Goal: Transaction & Acquisition: Book appointment/travel/reservation

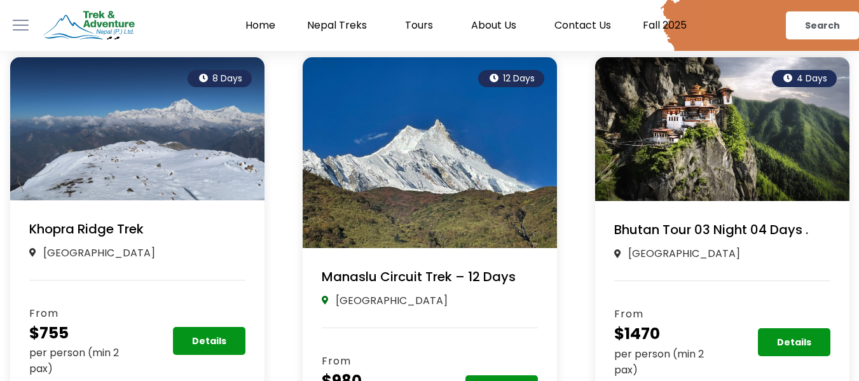
scroll to position [954, 0]
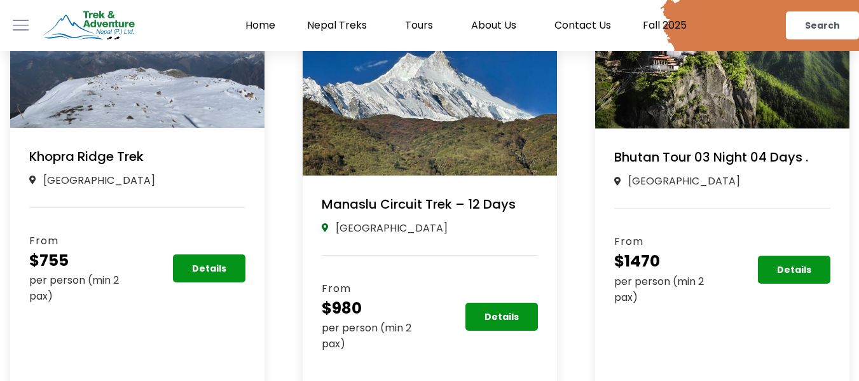
click at [366, 197] on link "Manaslu Circuit Trek – 12 Days" at bounding box center [419, 204] width 194 height 18
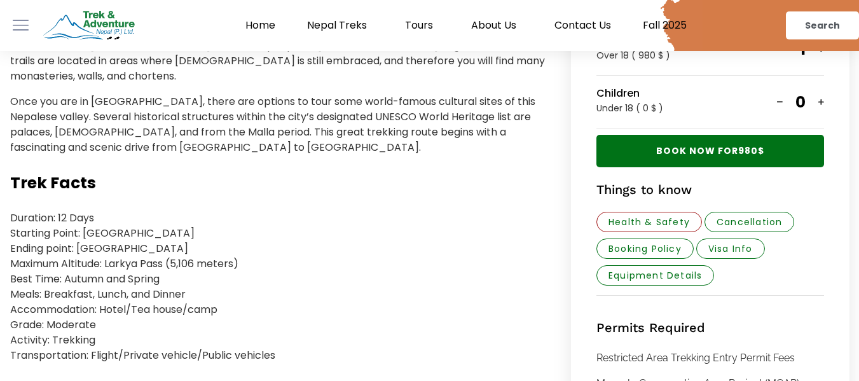
scroll to position [573, 0]
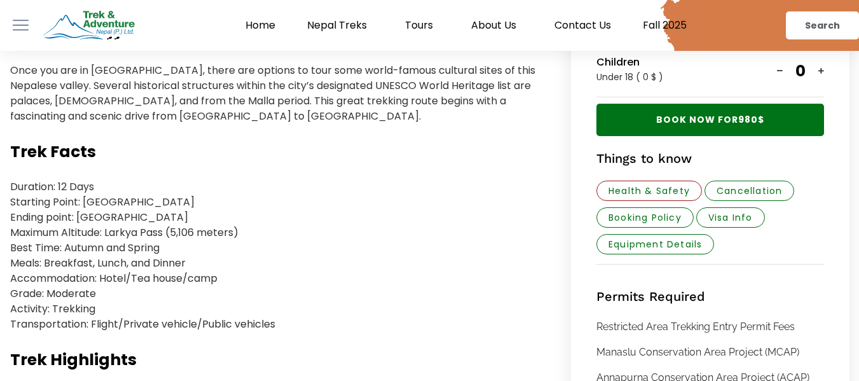
drag, startPoint x: 4, startPoint y: 167, endPoint x: 299, endPoint y: 309, distance: 327.8
click at [299, 309] on p "Duration: 12 Days Starting Point: [GEOGRAPHIC_DATA] Ending point: [GEOGRAPHIC_D…" at bounding box center [278, 255] width 536 height 153
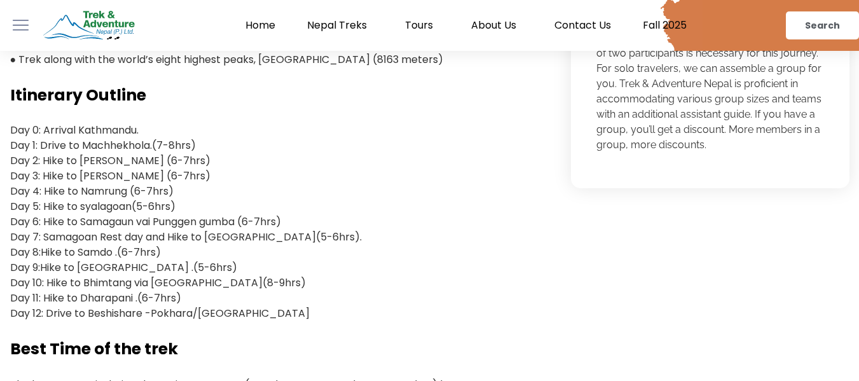
scroll to position [1018, 0]
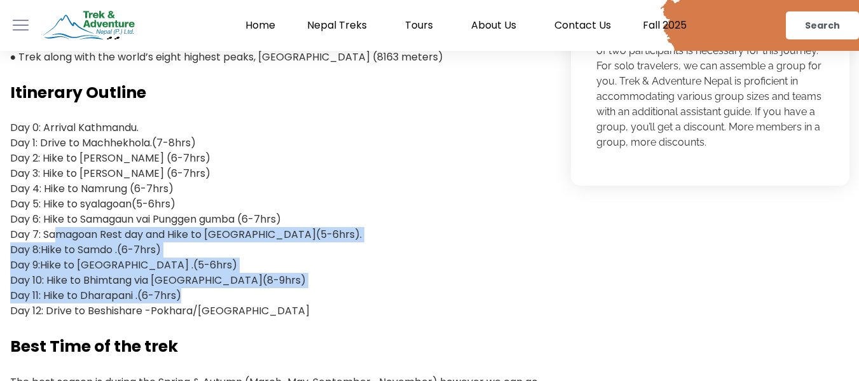
drag, startPoint x: 49, startPoint y: 214, endPoint x: 176, endPoint y: 284, distance: 145.2
click at [176, 284] on p "Day 0: Arrival Kathmandu. Day 1: Drive to [GEOGRAPHIC_DATA](7-8hrs) Day 2: Hike…" at bounding box center [278, 219] width 536 height 198
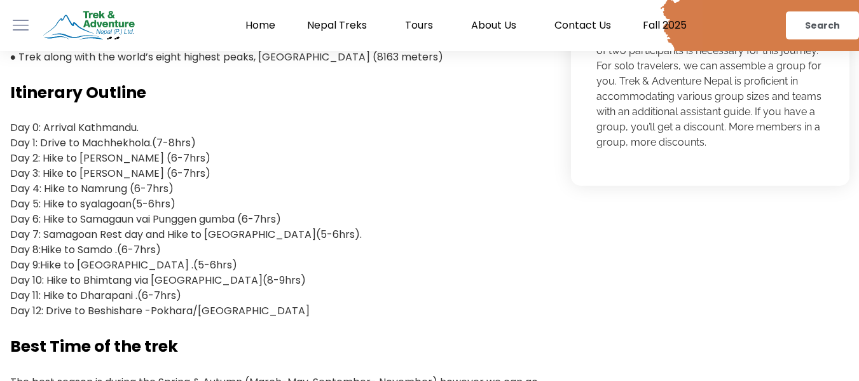
click at [191, 285] on p "Day 0: Arrival Kathmandu. Day 1: Drive to [GEOGRAPHIC_DATA](7-8hrs) Day 2: Hike…" at bounding box center [278, 219] width 536 height 198
drag, startPoint x: 35, startPoint y: 112, endPoint x: 100, endPoint y: 116, distance: 65.0
click at [100, 120] on p "Day 0: Arrival Kathmandu. Day 1: Drive to Machhekhola.(7-8hrs) Day 2: Hike to J…" at bounding box center [278, 219] width 536 height 198
drag, startPoint x: 36, startPoint y: 130, endPoint x: 129, endPoint y: 135, distance: 93.6
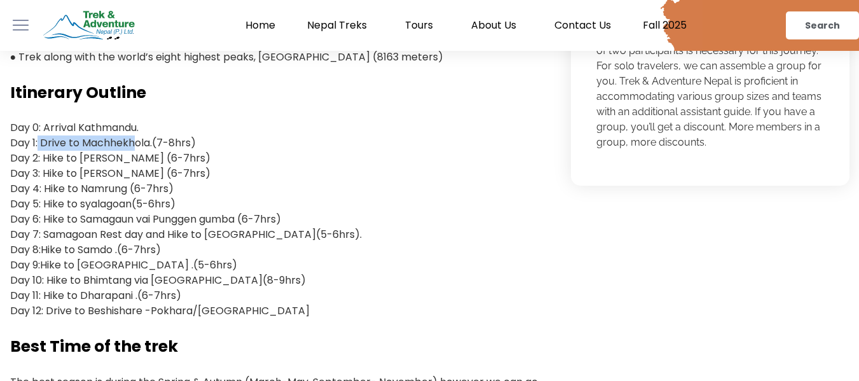
click at [129, 135] on p "Day 0: Arrival Kathmandu. Day 1: Drive to Machhekhola.(7-8hrs) Day 2: Hike to J…" at bounding box center [278, 219] width 536 height 198
drag, startPoint x: 118, startPoint y: 123, endPoint x: 43, endPoint y: 119, distance: 75.2
click at [43, 120] on p "Day 0: Arrival Kathmandu. Day 1: Drive to Machhekhola.(7-8hrs) Day 2: Hike to J…" at bounding box center [278, 219] width 536 height 198
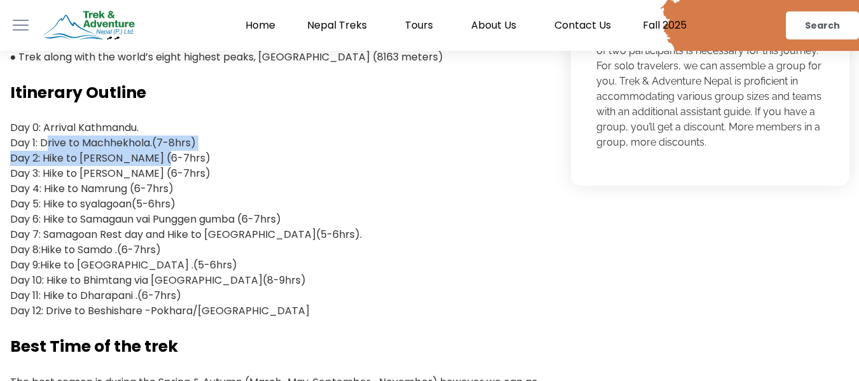
drag, startPoint x: 40, startPoint y: 124, endPoint x: 191, endPoint y: 137, distance: 152.0
click at [191, 137] on p "Day 0: Arrival Kathmandu. Day 1: Drive to Machhekhola.(7-8hrs) Day 2: Hike to J…" at bounding box center [278, 219] width 536 height 198
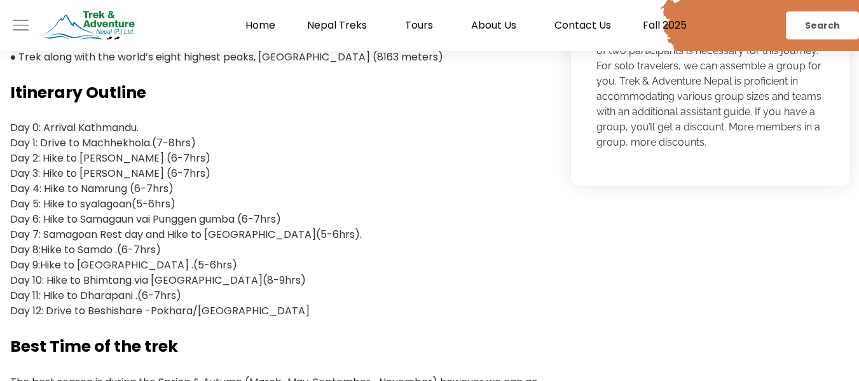
drag, startPoint x: 45, startPoint y: 223, endPoint x: 387, endPoint y: 221, distance: 342.3
click at [387, 221] on p "Day 0: Arrival Kathmandu. Day 1: Drive to Machhekhola.(7-8hrs) Day 2: Hike to J…" at bounding box center [278, 219] width 536 height 198
drag, startPoint x: 189, startPoint y: 219, endPoint x: 64, endPoint y: 225, distance: 124.8
click at [64, 225] on p "Day 0: Arrival Kathmandu. Day 1: Drive to Machhekhola.(7-8hrs) Day 2: Hike to J…" at bounding box center [278, 219] width 536 height 198
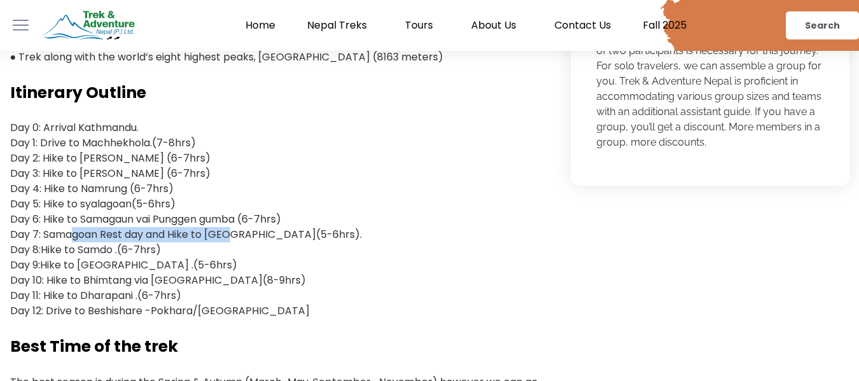
click at [64, 226] on p "Day 0: Arrival Kathmandu. Day 1: Drive to Machhekhola.(7-8hrs) Day 2: Hike to J…" at bounding box center [278, 219] width 536 height 198
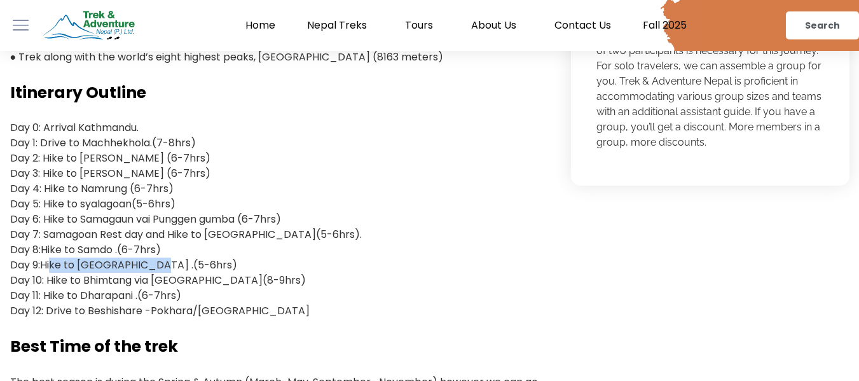
drag, startPoint x: 48, startPoint y: 243, endPoint x: 149, endPoint y: 243, distance: 101.1
click at [149, 243] on p "Day 0: Arrival Kathmandu. Day 1: Drive to Machhekhola.(7-8hrs) Day 2: Hike to J…" at bounding box center [278, 219] width 536 height 198
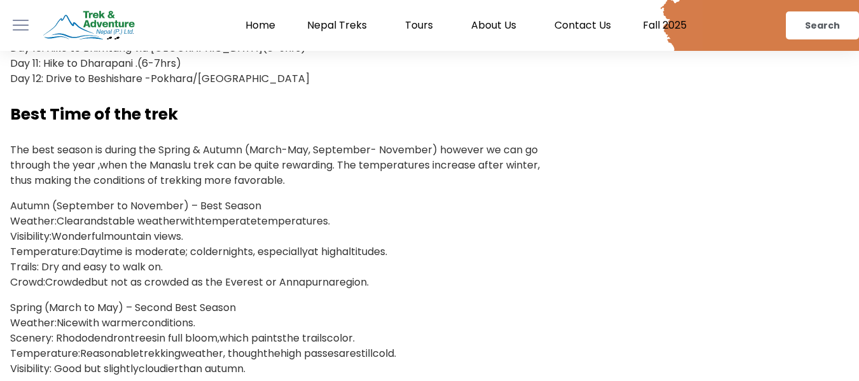
scroll to position [1272, 0]
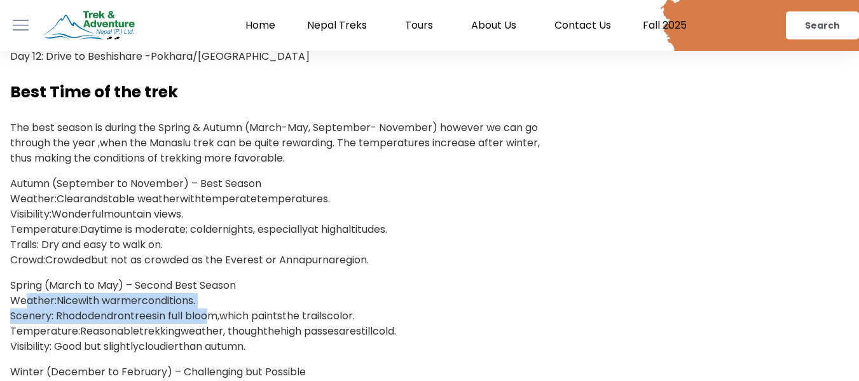
drag, startPoint x: 18, startPoint y: 285, endPoint x: 207, endPoint y: 294, distance: 189.8
click at [207, 294] on p "Spring (March to May) – Second Best Season Weather: Nice with warmer conditions…" at bounding box center [278, 316] width 536 height 76
click at [207, 309] on span "in full bloom," at bounding box center [188, 316] width 62 height 15
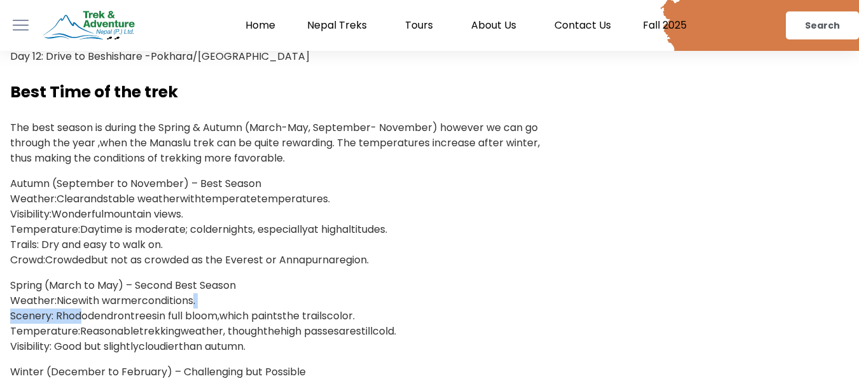
drag, startPoint x: 218, startPoint y: 288, endPoint x: 72, endPoint y: 301, distance: 146.9
click at [72, 301] on p "Spring (March to May) – Second Best Season Weather: Nice with warmer conditions…" at bounding box center [278, 316] width 536 height 76
click at [72, 301] on span ". Scenery: Rhododendron" at bounding box center [102, 308] width 185 height 30
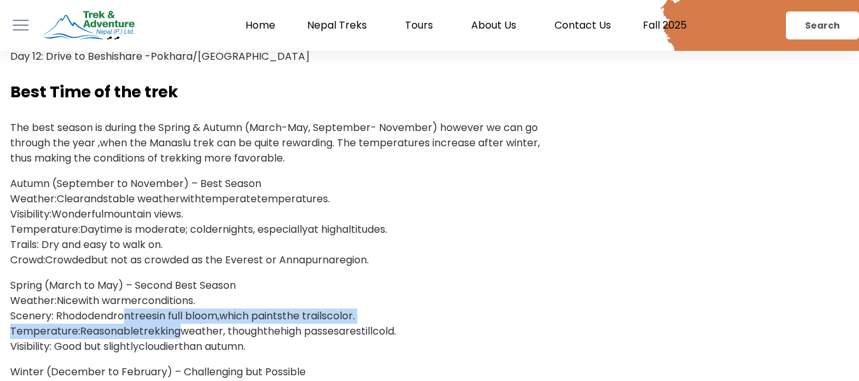
drag, startPoint x: 121, startPoint y: 308, endPoint x: 187, endPoint y: 310, distance: 66.2
click at [187, 310] on p "Spring (March to May) – Second Best Season Weather: Nice with warmer conditions…" at bounding box center [278, 316] width 536 height 76
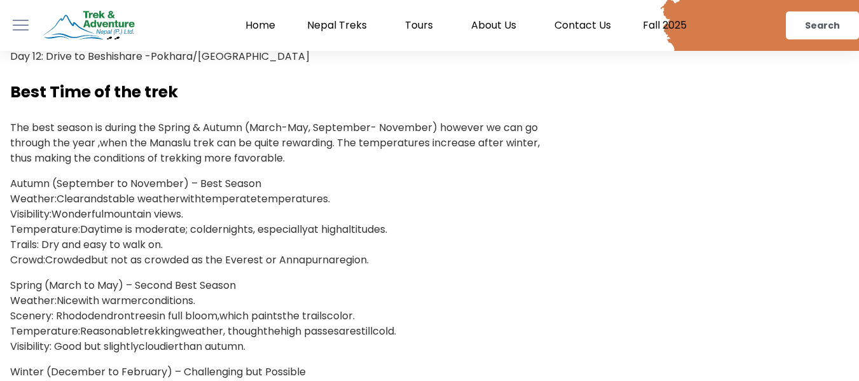
click at [187, 324] on span "weather" at bounding box center [202, 331] width 43 height 15
drag, startPoint x: 113, startPoint y: 318, endPoint x: 142, endPoint y: 318, distance: 29.3
click at [142, 318] on p "Spring (March to May) – Second Best Season Weather: Nice with warmer conditions…" at bounding box center [278, 316] width 536 height 76
click at [144, 324] on span "trekking" at bounding box center [159, 331] width 41 height 15
drag, startPoint x: 143, startPoint y: 328, endPoint x: 178, endPoint y: 328, distance: 35.0
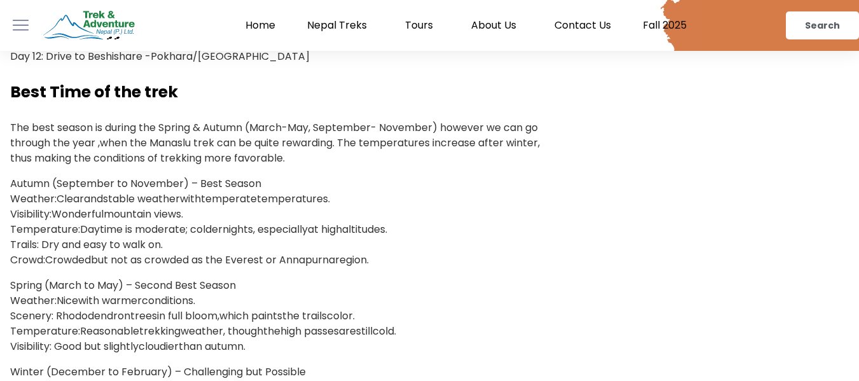
click at [176, 328] on p "Spring (March to May) – Second Best Season Weather: Nice with warmer conditions…" at bounding box center [278, 316] width 536 height 76
click at [179, 339] on span "cloudier" at bounding box center [159, 346] width 40 height 15
drag, startPoint x: 93, startPoint y: 246, endPoint x: 165, endPoint y: 246, distance: 71.9
click at [165, 246] on p "Autumn (September to November) – Best Season Weather: Clear and stable weather …" at bounding box center [278, 222] width 536 height 92
click at [166, 253] on span "but not as crowded as the Everest or Annapurna" at bounding box center [213, 260] width 244 height 15
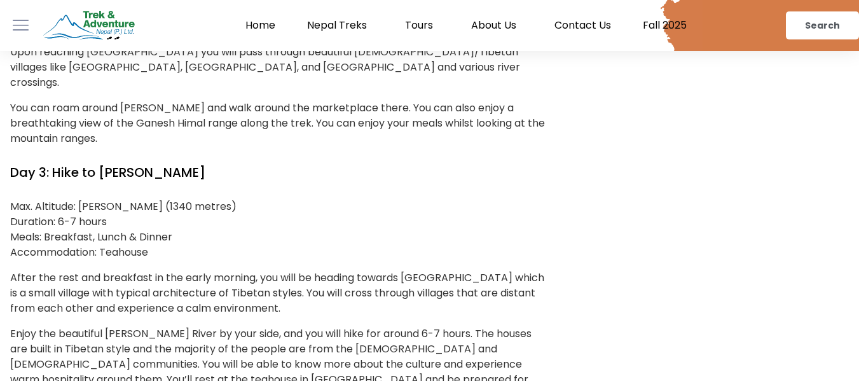
scroll to position [2990, 0]
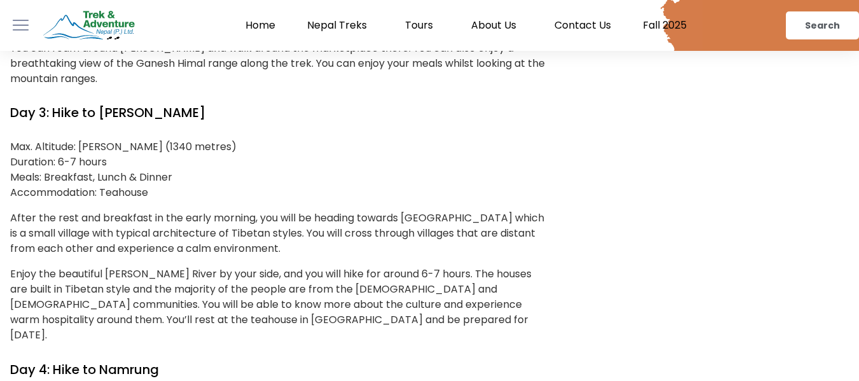
drag, startPoint x: 37, startPoint y: 157, endPoint x: 177, endPoint y: 155, distance: 140.6
click at [177, 155] on p "Max. Altitude: Deng (1340 metres) Duration: 6-7 hours Meals: Breakfast, Lunch &…" at bounding box center [278, 169] width 536 height 61
drag, startPoint x: 144, startPoint y: 159, endPoint x: 1, endPoint y: 157, distance: 143.1
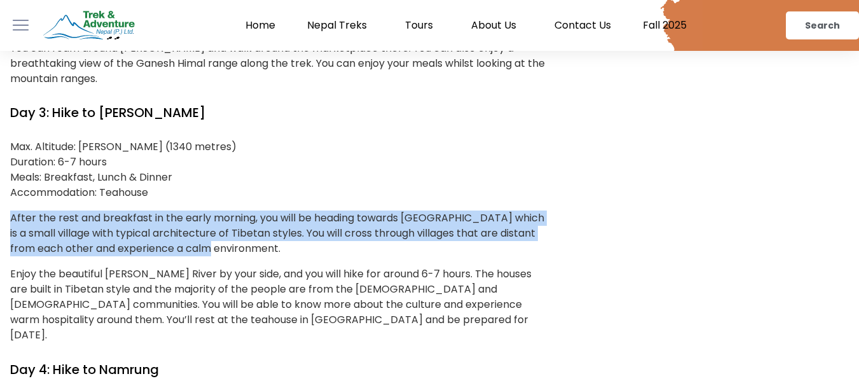
drag, startPoint x: 3, startPoint y: 176, endPoint x: 261, endPoint y: 221, distance: 262.2
click at [261, 221] on p "After the rest and breakfast in the early morning, you will be heading towards …" at bounding box center [278, 234] width 536 height 46
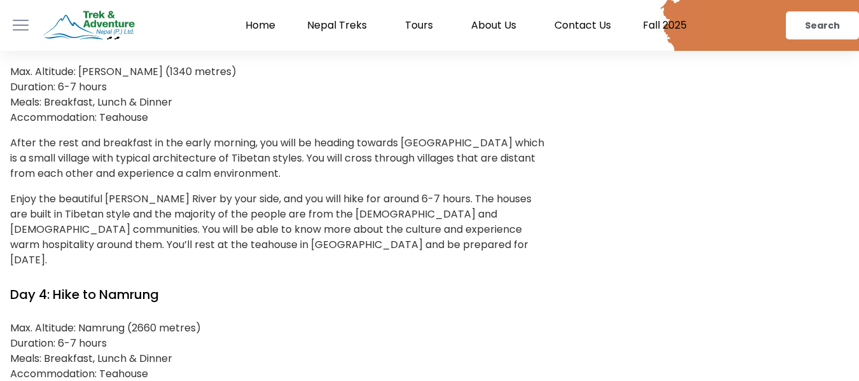
scroll to position [3181, 0]
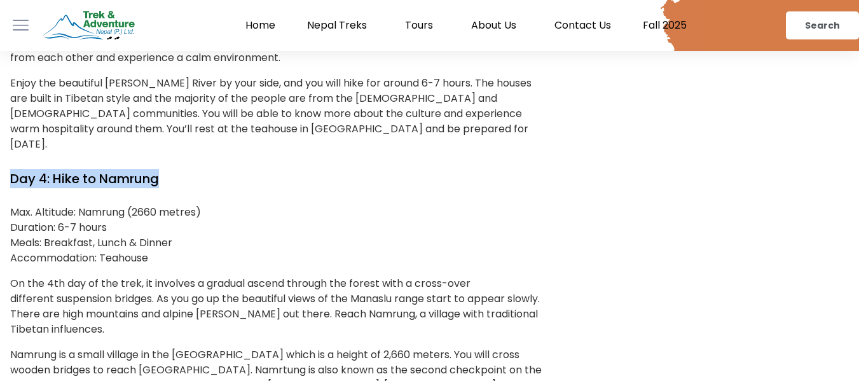
drag, startPoint x: 14, startPoint y: 132, endPoint x: 169, endPoint y: 131, distance: 154.6
click at [169, 169] on h4 "Day 4: Hike to Namrung" at bounding box center [278, 178] width 536 height 19
drag, startPoint x: 132, startPoint y: 200, endPoint x: 12, endPoint y: 160, distance: 126.3
click at [12, 205] on p "Max. Altitude: Namrung (2660 metres) Duration: 6-7 hours Meals: Breakfast, Lunc…" at bounding box center [278, 235] width 536 height 61
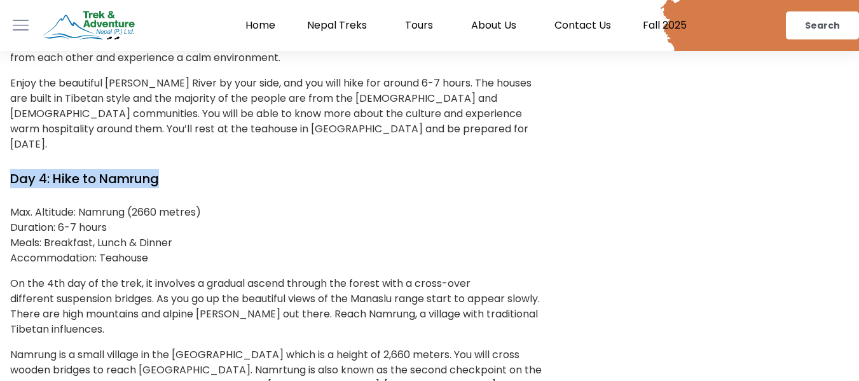
click at [12, 205] on p "Max. Altitude: Namrung (2660 metres) Duration: 6-7 hours Meals: Breakfast, Lunc…" at bounding box center [278, 235] width 536 height 61
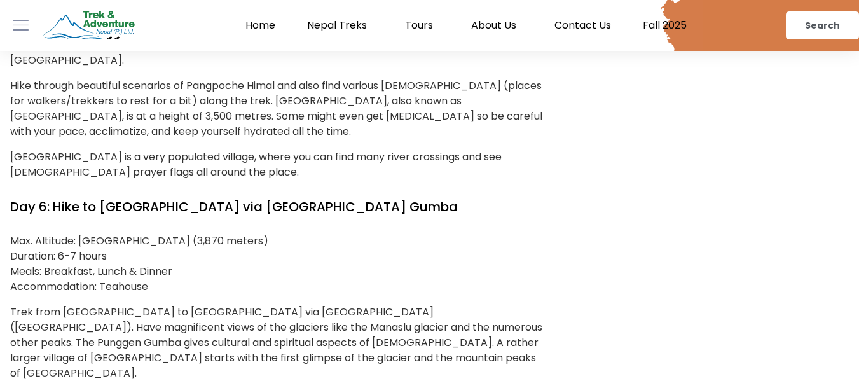
scroll to position [3753, 0]
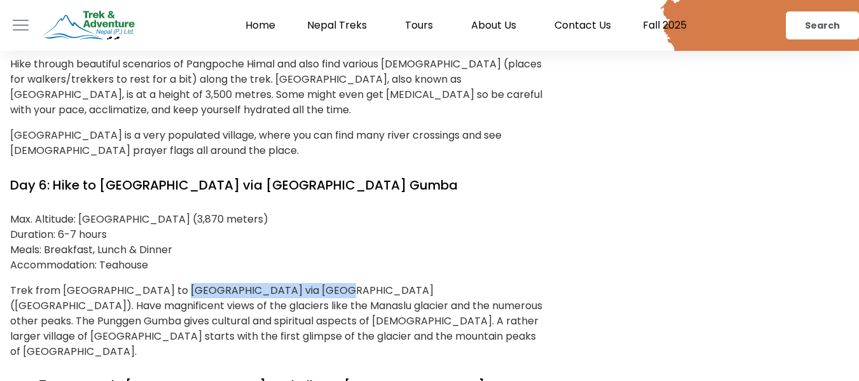
drag, startPoint x: 179, startPoint y: 212, endPoint x: 341, endPoint y: 209, distance: 162.3
click at [341, 283] on p "Trek from Syala to Samagaon via Punggen Gumba (Tibetan Monastery). Have magnifi…" at bounding box center [278, 321] width 536 height 76
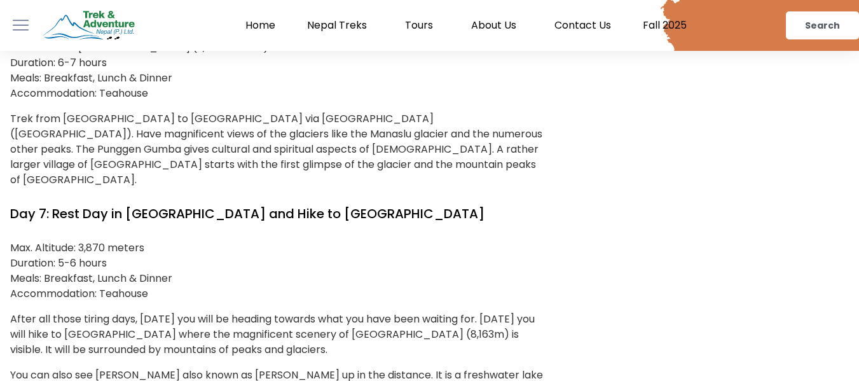
scroll to position [4008, 0]
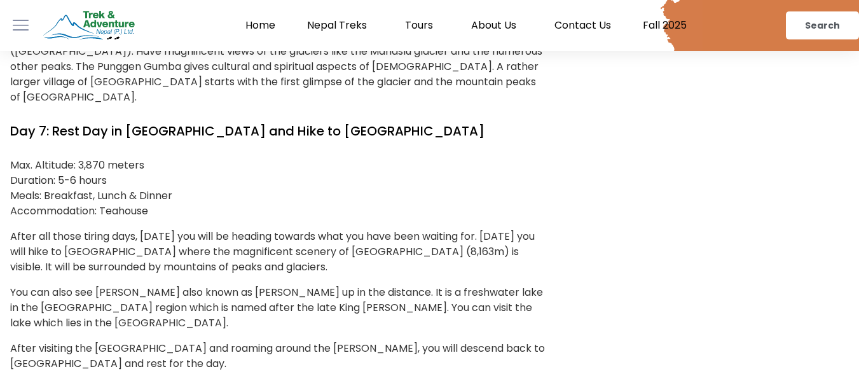
drag, startPoint x: 7, startPoint y: 73, endPoint x: 165, endPoint y: 125, distance: 166.2
click at [165, 158] on p "Max. Altitude: 3,870 meters Duration: 5-6 hours Meals: Breakfast, Lunch & Dinne…" at bounding box center [278, 188] width 536 height 61
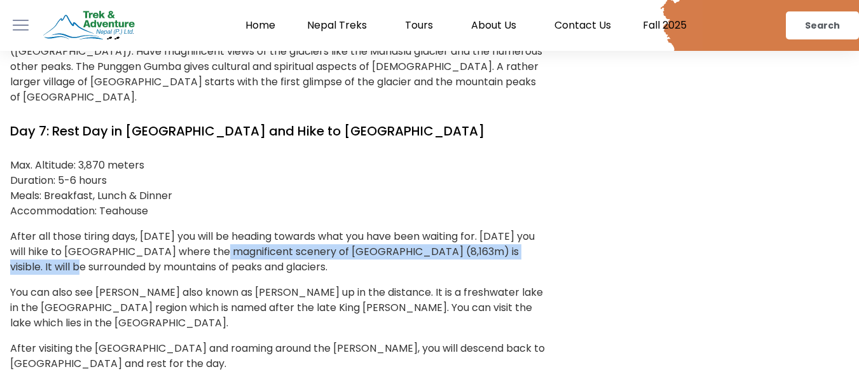
drag, startPoint x: 122, startPoint y: 172, endPoint x: 238, endPoint y: 162, distance: 116.2
click at [238, 229] on p "After all those tiring days, today you will be heading towards what you have be…" at bounding box center [278, 252] width 536 height 46
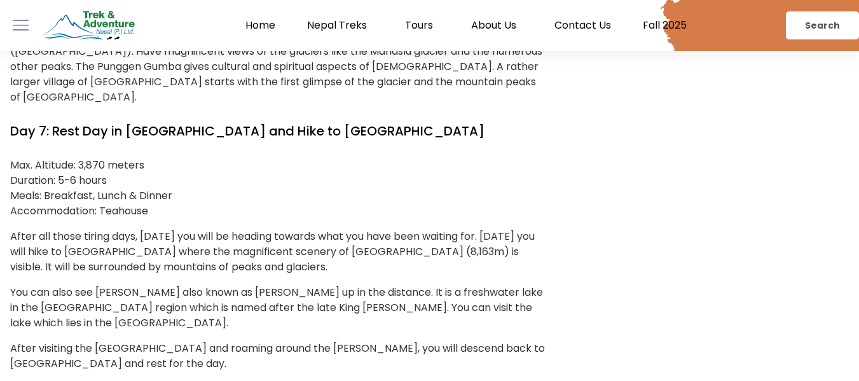
click at [235, 229] on p "After all those tiring days, today you will be heading towards what you have be…" at bounding box center [278, 252] width 536 height 46
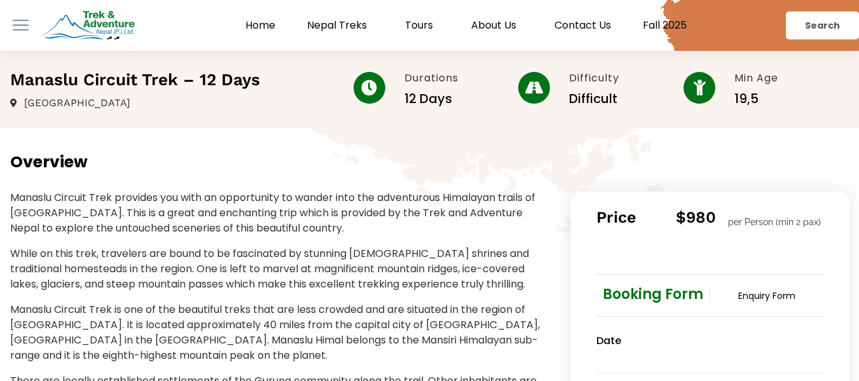
scroll to position [254, 0]
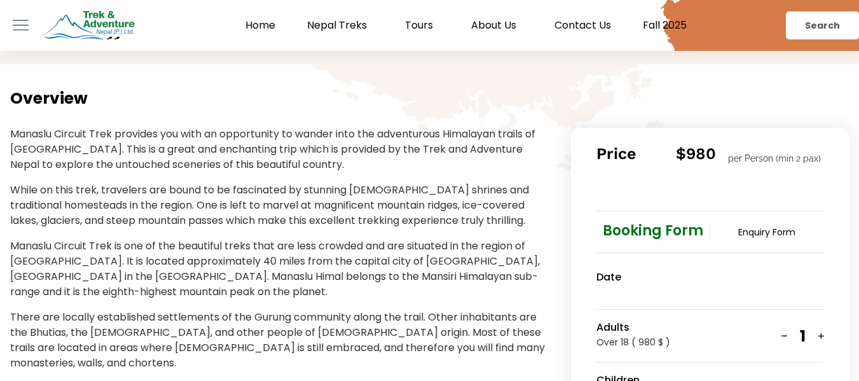
click at [761, 246] on ul "Booking Form Enquiry Form" at bounding box center [711, 232] width 228 height 43
click at [758, 226] on link "Enquiry Form" at bounding box center [767, 232] width 57 height 13
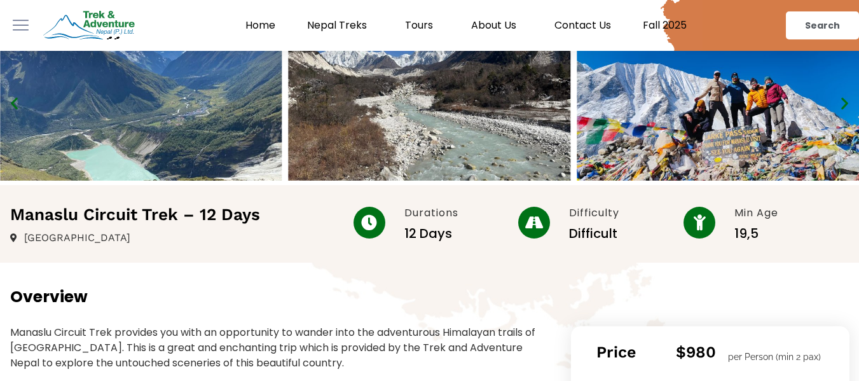
scroll to position [0, 0]
